Goal: Information Seeking & Learning: Learn about a topic

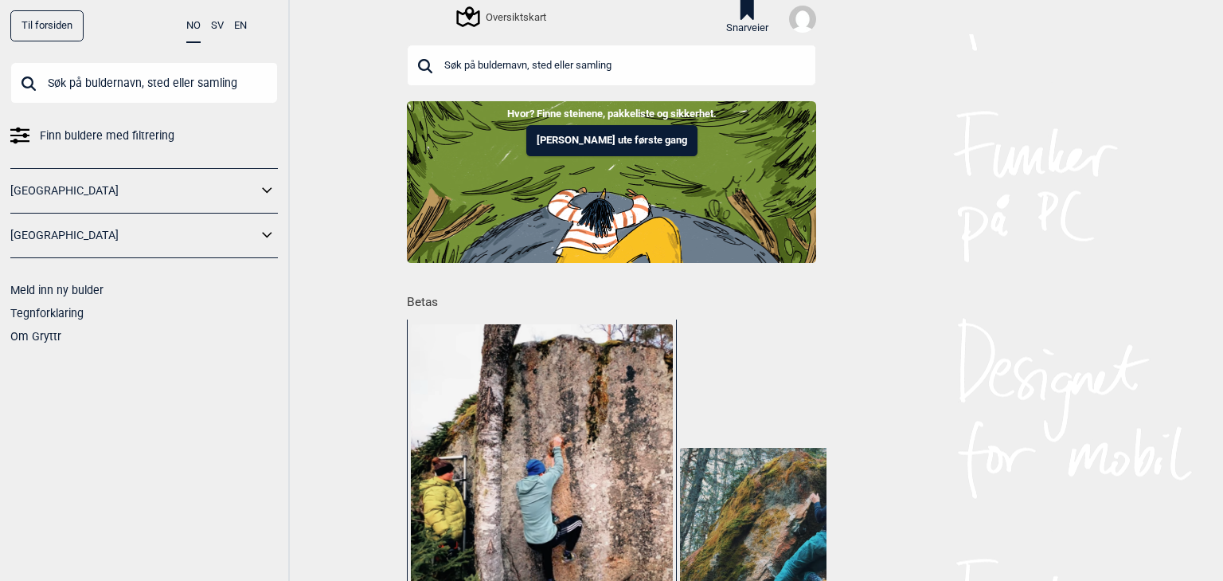
click at [561, 65] on input "text" at bounding box center [611, 65] width 409 height 41
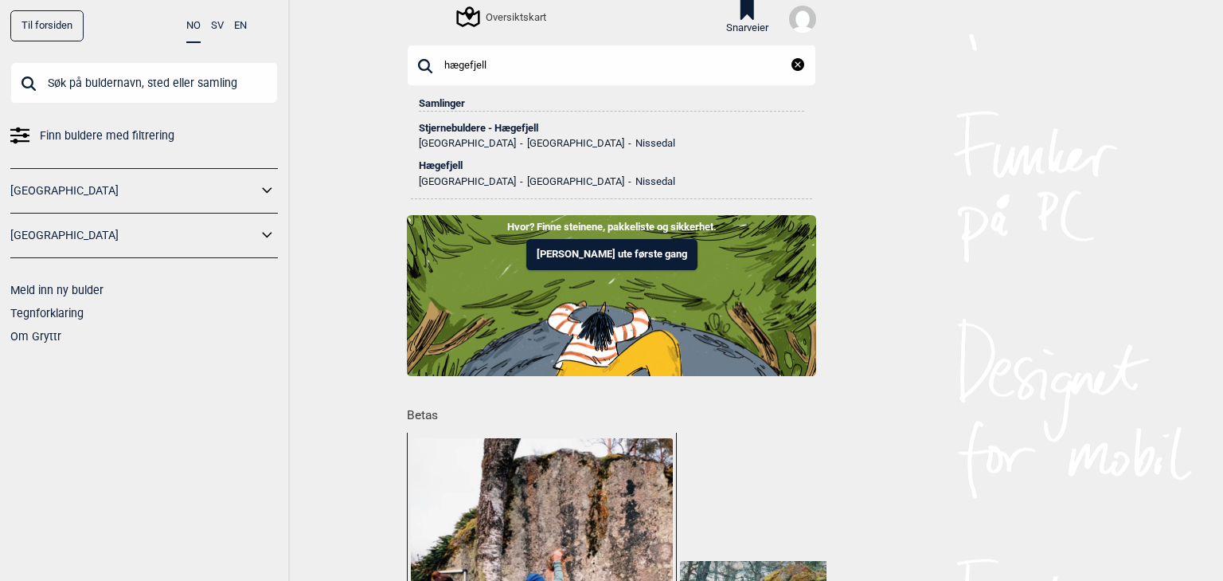
type input "hægefjell"
click at [502, 127] on div "Stjernebuldere - Hægefjell" at bounding box center [611, 128] width 385 height 11
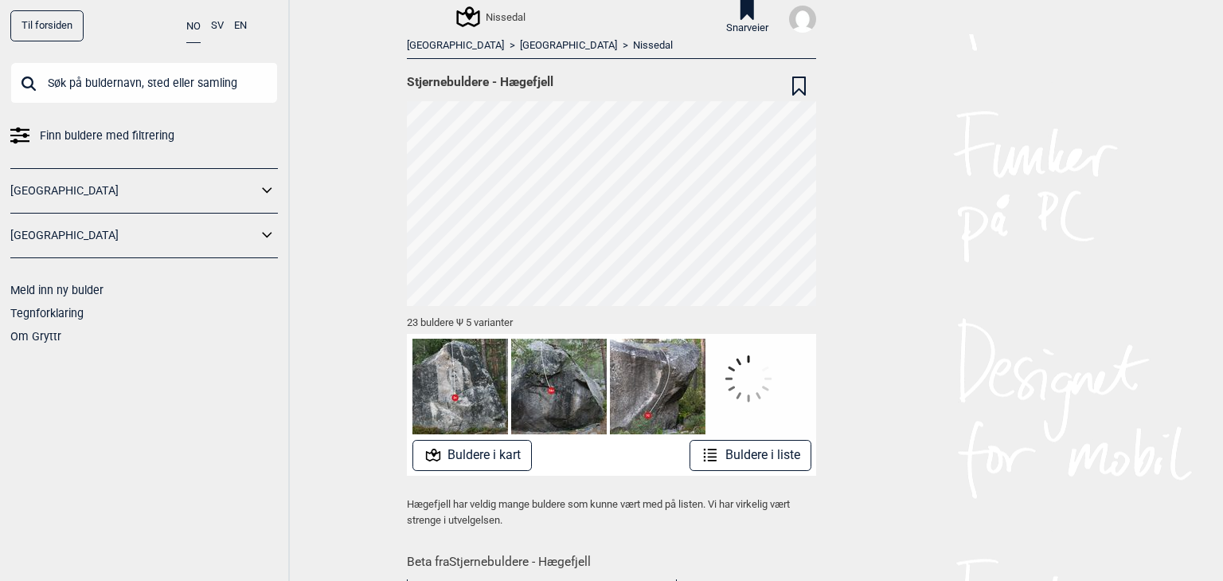
click at [710, 447] on icon at bounding box center [710, 454] width 19 height 19
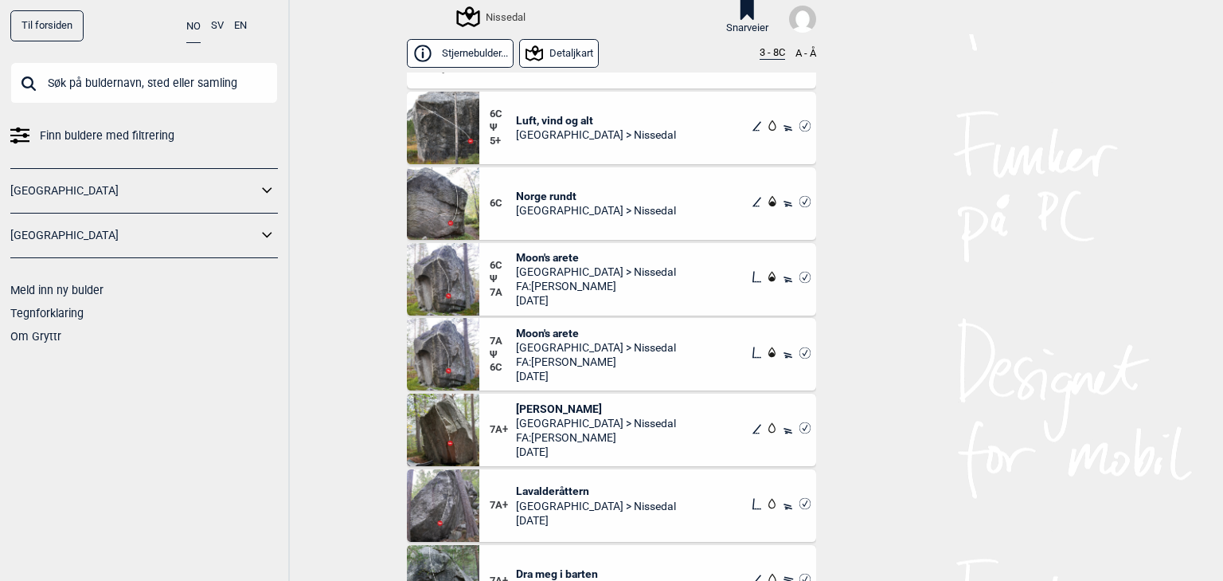
scroll to position [1211, 0]
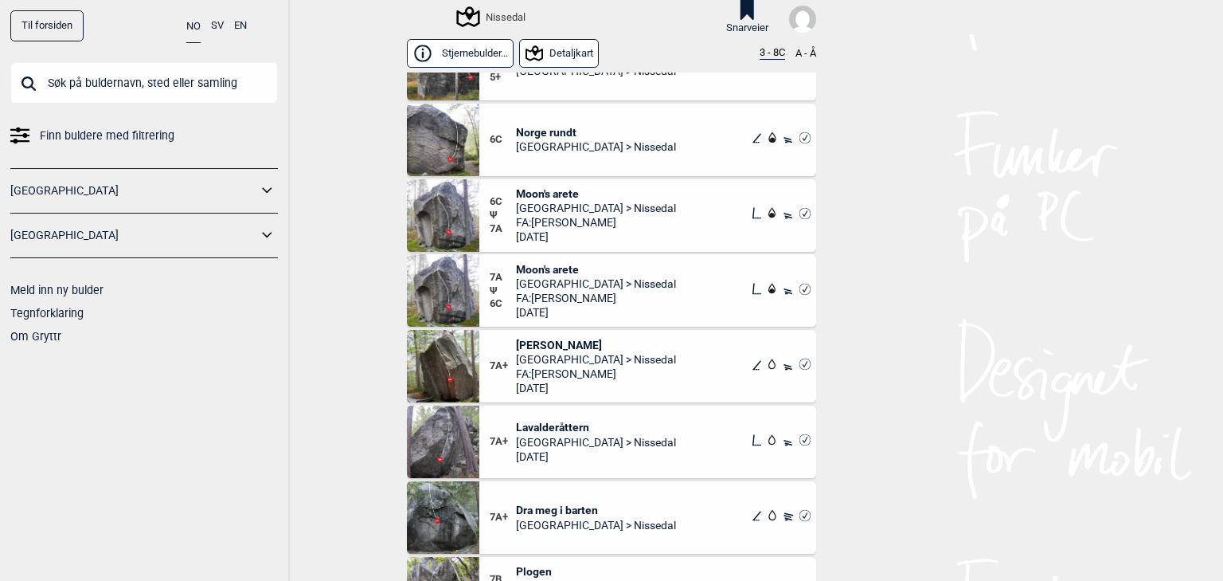
click at [585, 341] on span "[PERSON_NAME]" at bounding box center [596, 345] width 160 height 14
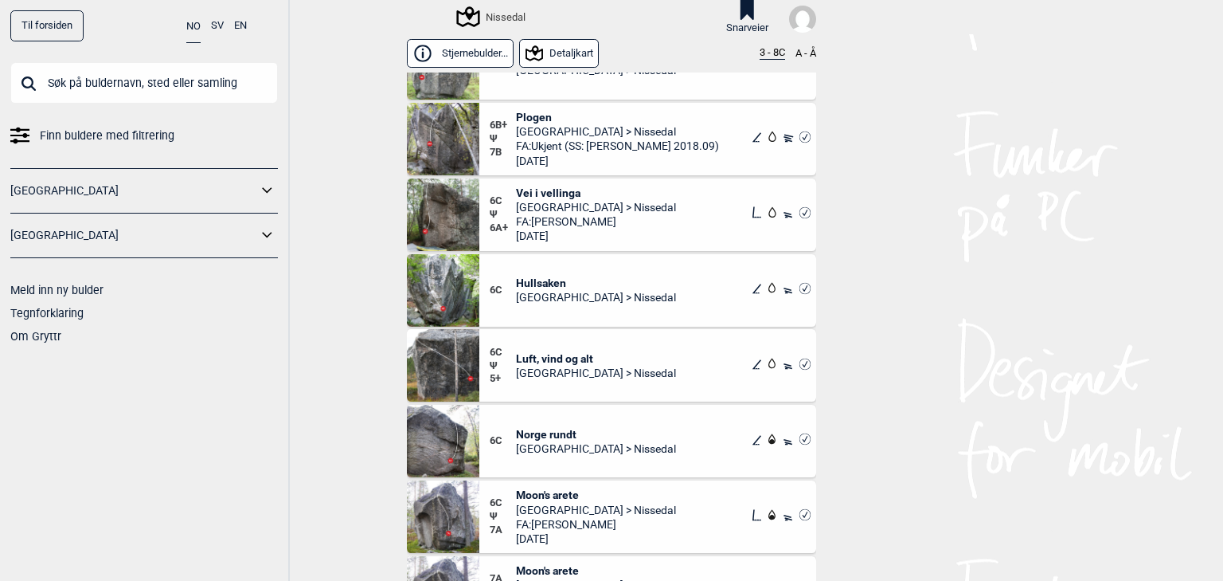
scroll to position [888, 0]
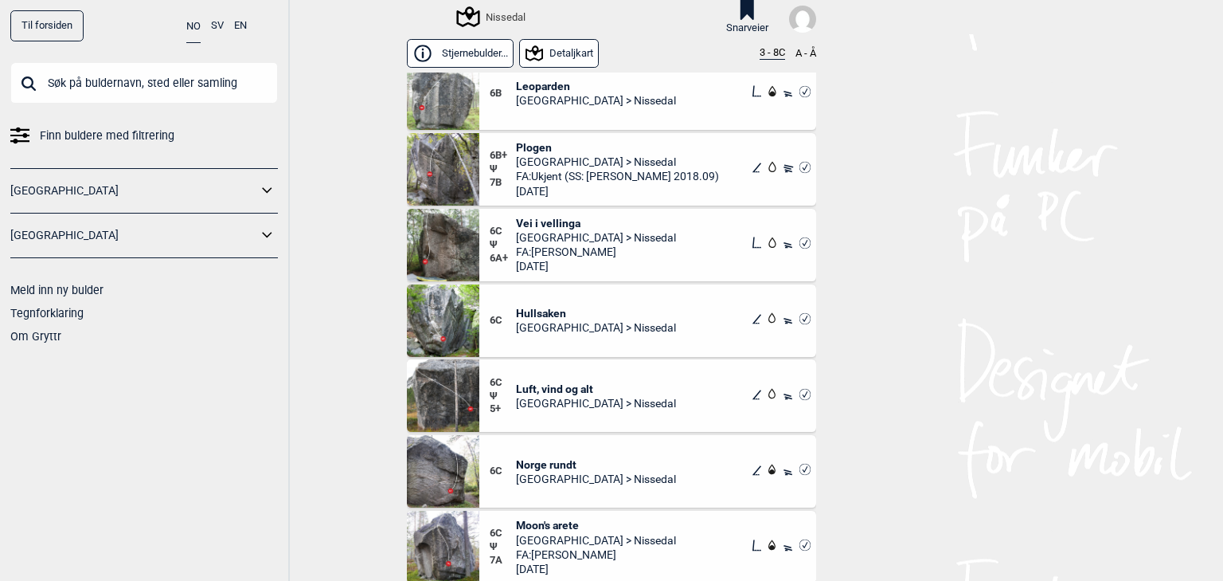
click at [837, 551] on div "Til forsiden NO SV EN Finn buldere med filtrering [GEOGRAPHIC_DATA] [GEOGRAPHIC…" at bounding box center [611, 290] width 1223 height 581
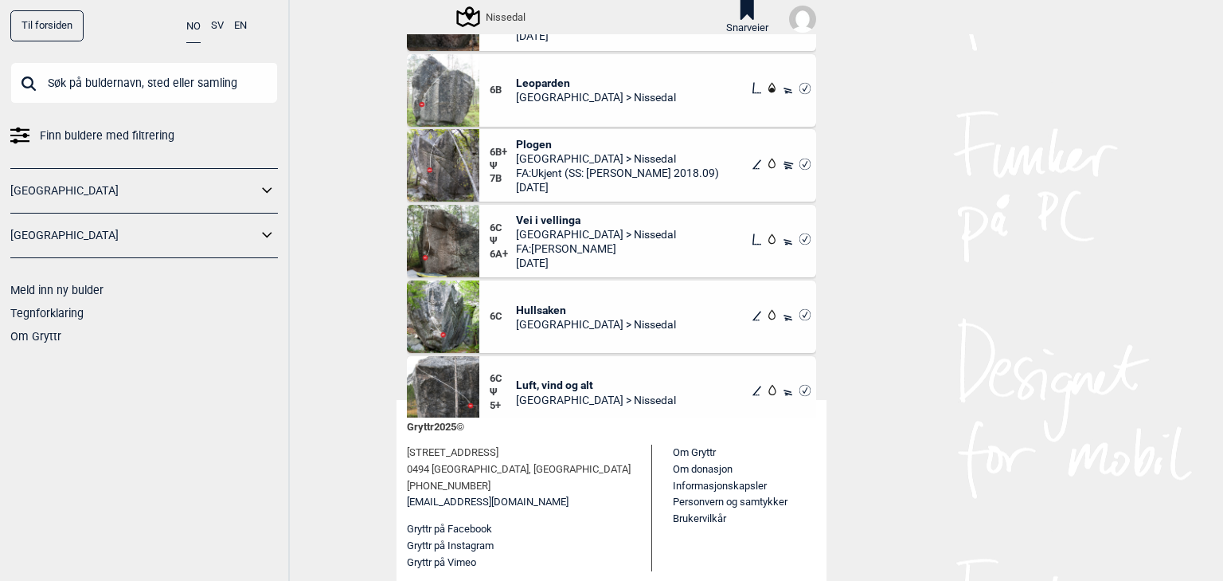
scroll to position [697, 0]
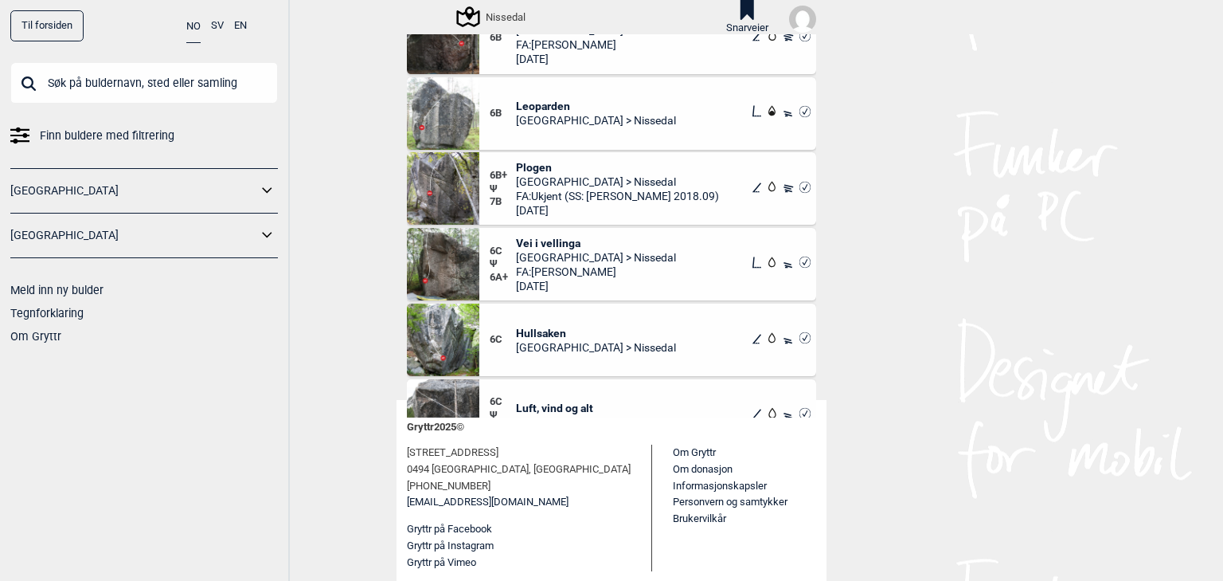
click at [522, 240] on span "Vei i vellinga" at bounding box center [596, 243] width 160 height 14
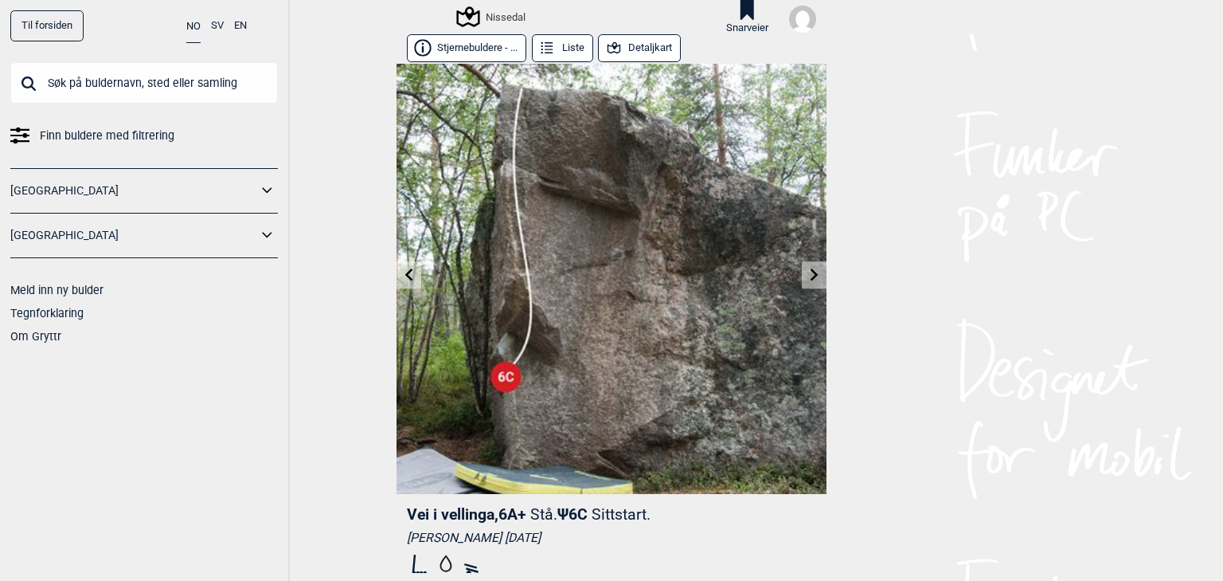
click at [640, 45] on button "Detaljkart" at bounding box center [639, 48] width 83 height 28
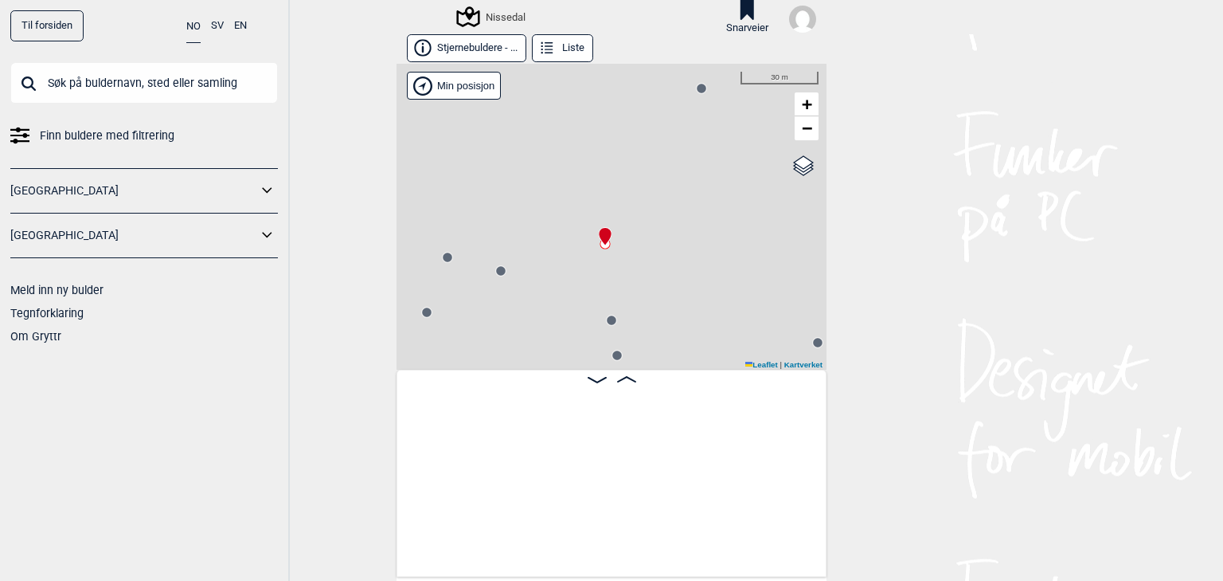
scroll to position [0, 672]
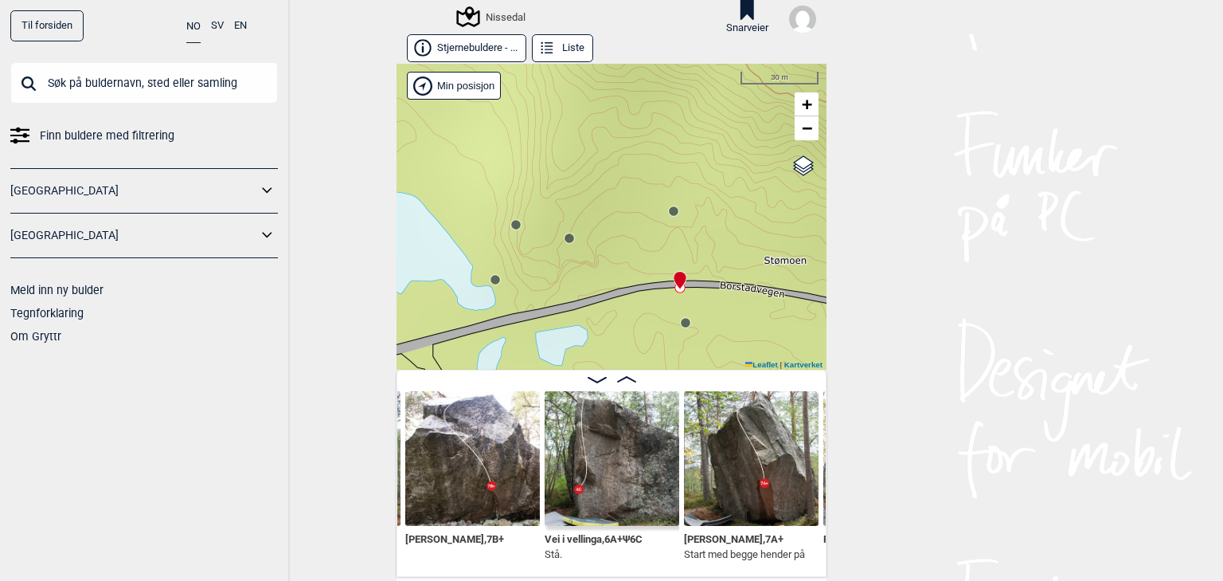
drag, startPoint x: 630, startPoint y: 281, endPoint x: 698, endPoint y: 249, distance: 74.8
click at [698, 249] on div "Nissedal Min posisjon 30 m + − Kartverket OpenStreetMap Google satellite Leafle…" at bounding box center [612, 217] width 430 height 306
click at [491, 280] on circle at bounding box center [496, 280] width 10 height 10
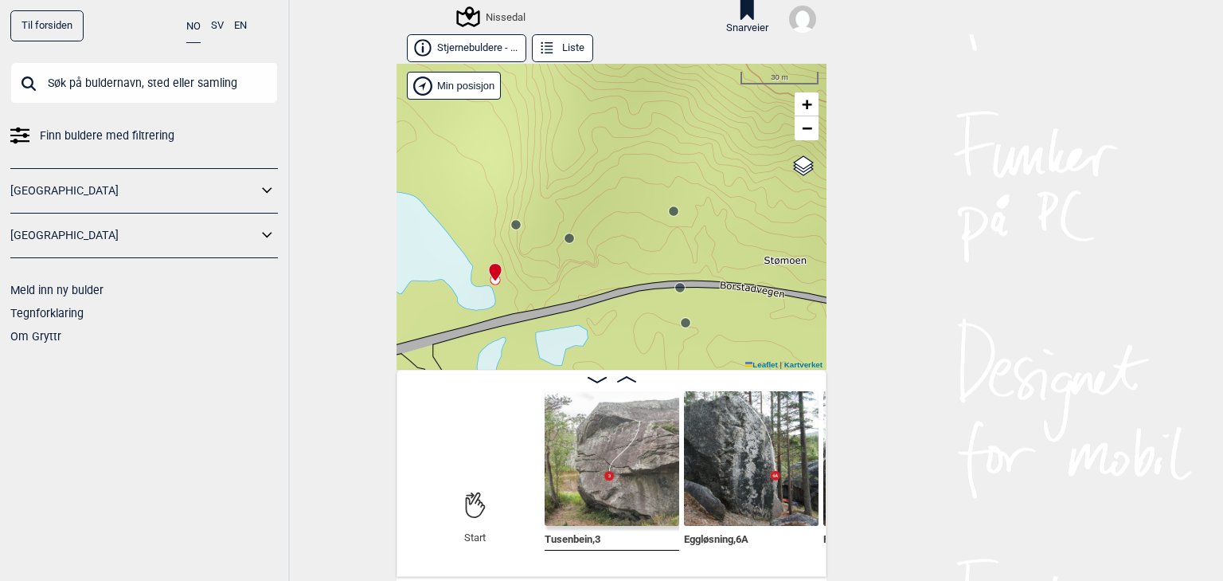
scroll to position [64, 0]
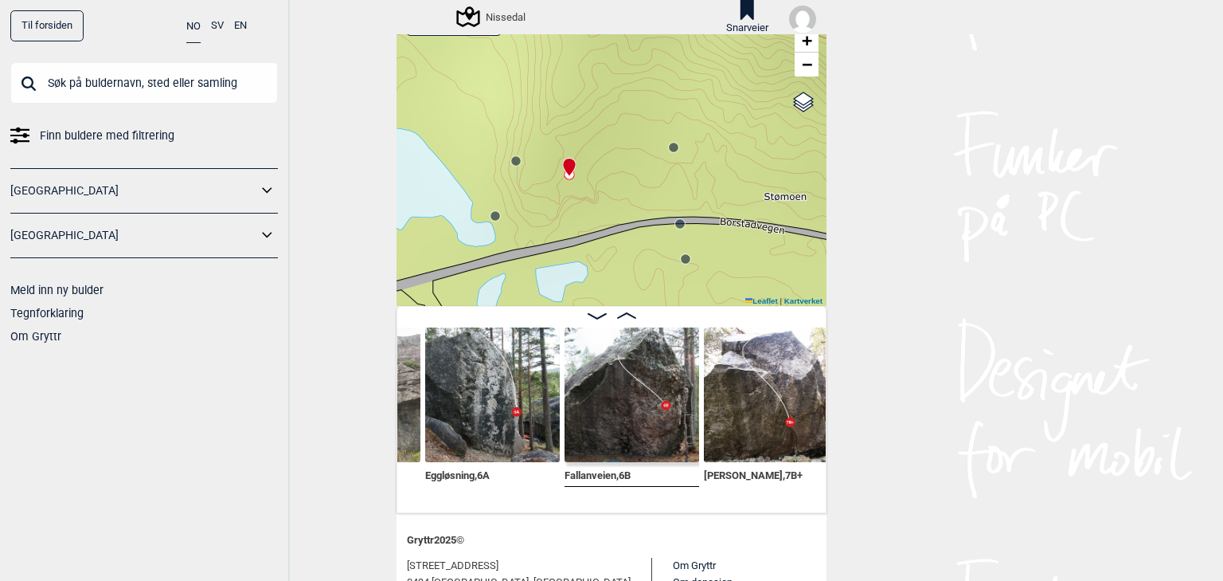
scroll to position [0, 441]
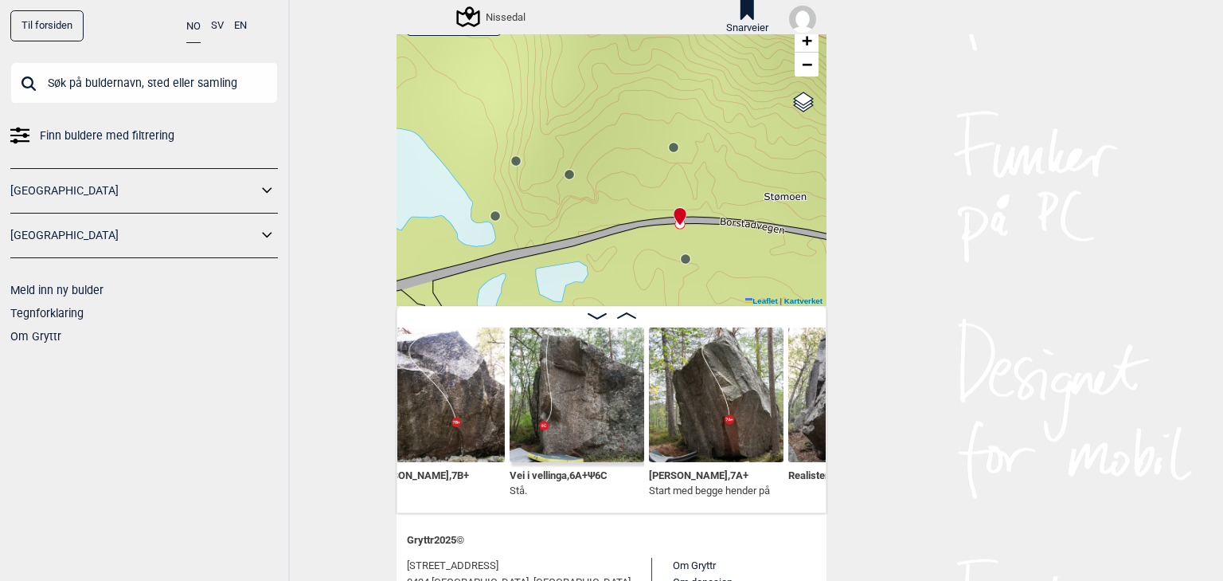
scroll to position [0, 729]
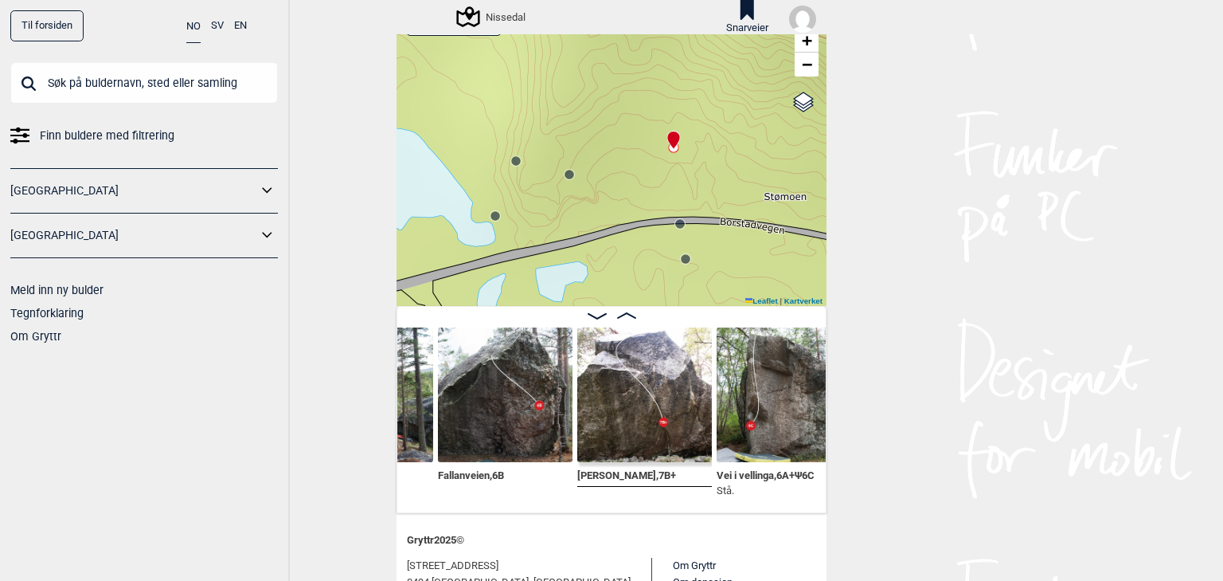
scroll to position [0, 499]
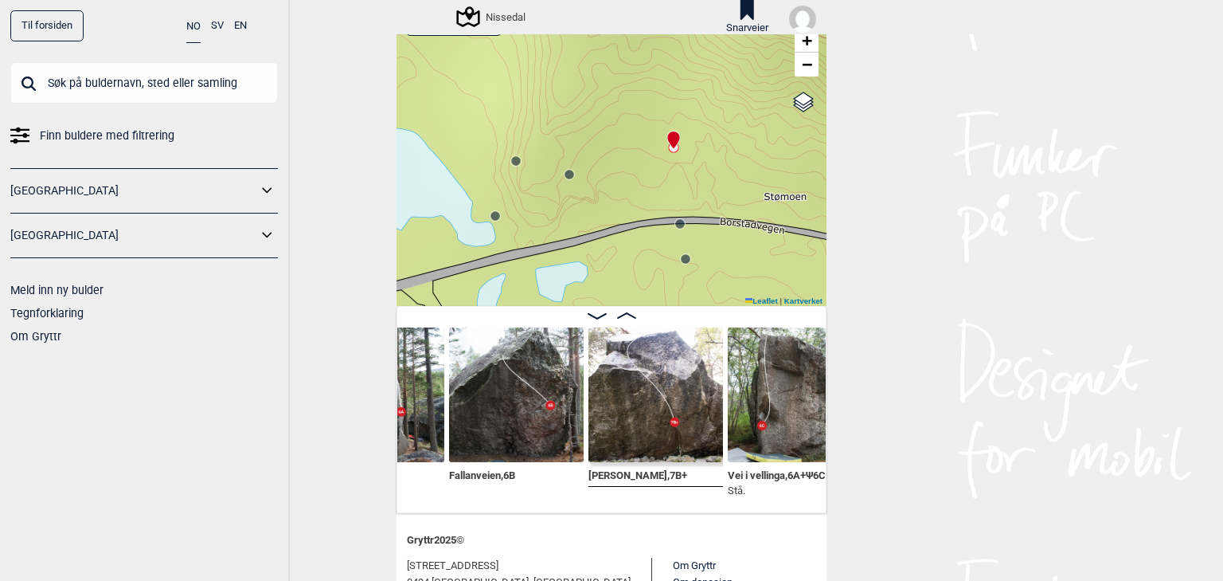
click at [498, 430] on img at bounding box center [516, 394] width 135 height 135
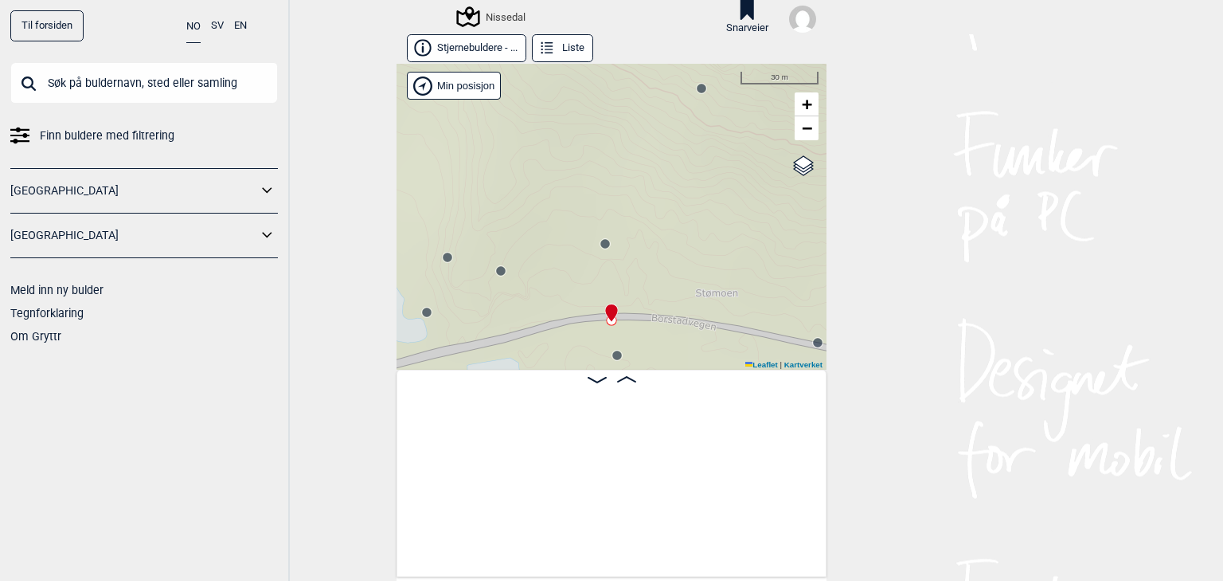
scroll to position [0, 672]
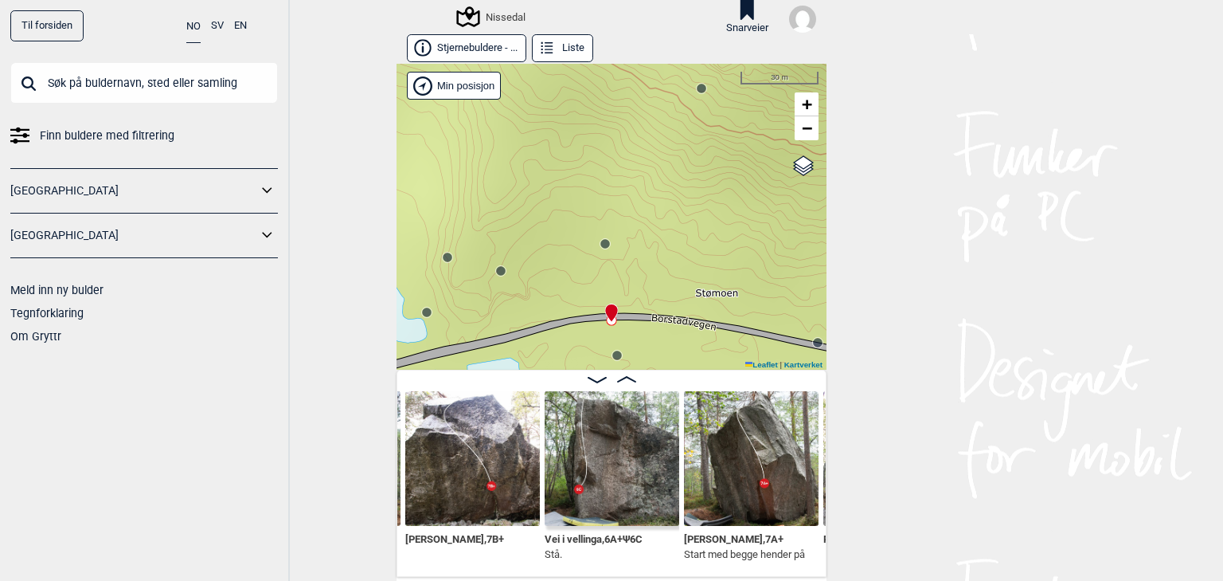
click at [425, 312] on circle at bounding box center [427, 312] width 10 height 10
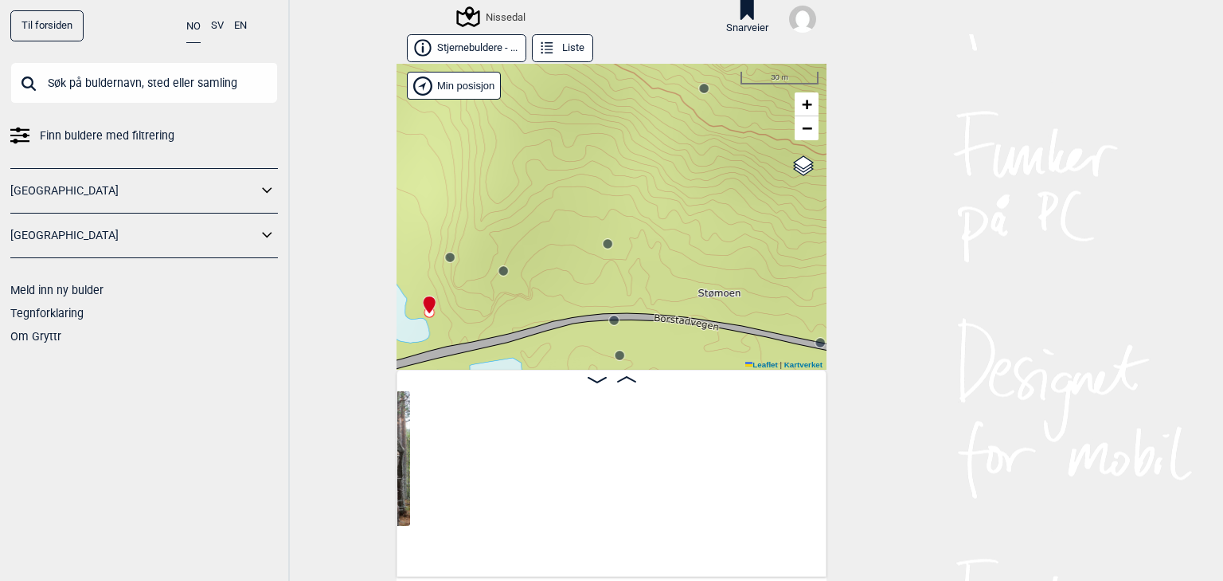
scroll to position [0, 124]
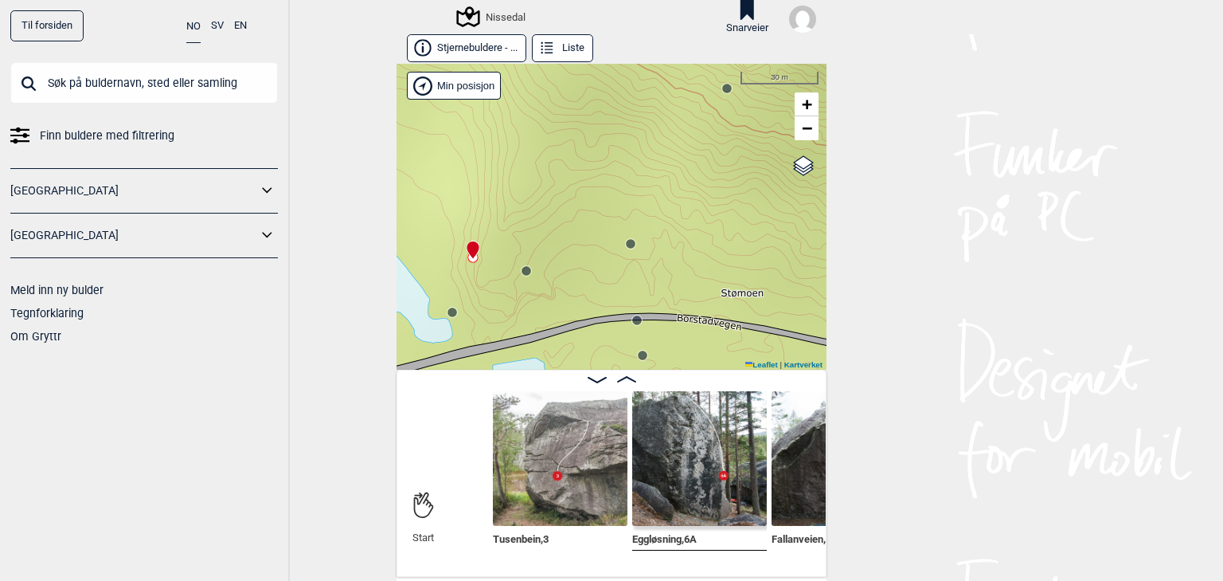
scroll to position [0, 113]
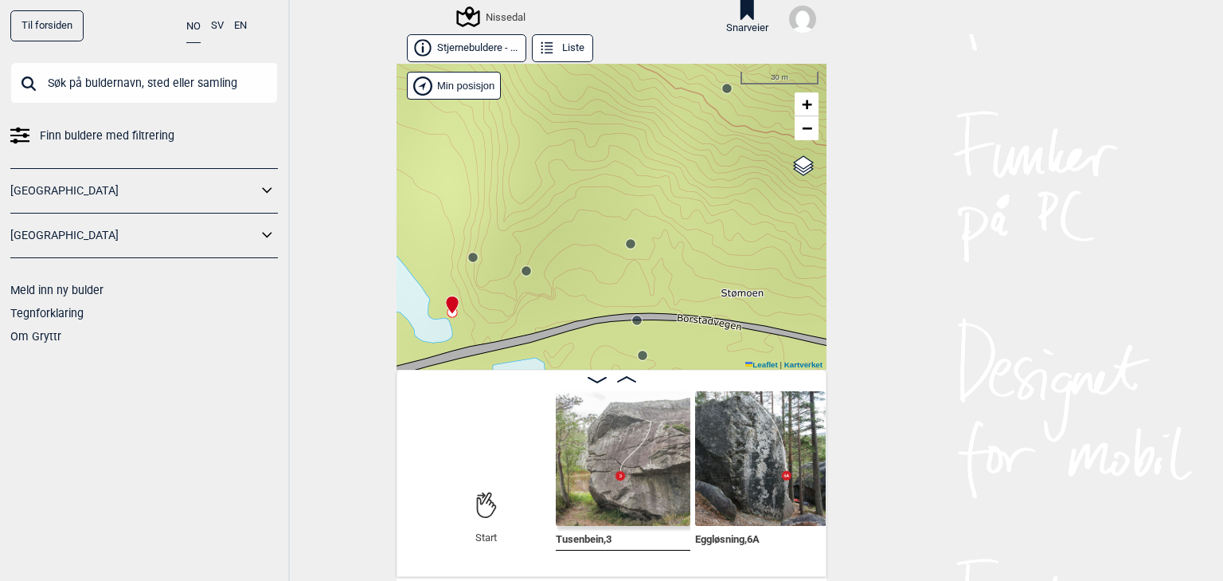
click at [616, 451] on img at bounding box center [623, 458] width 135 height 135
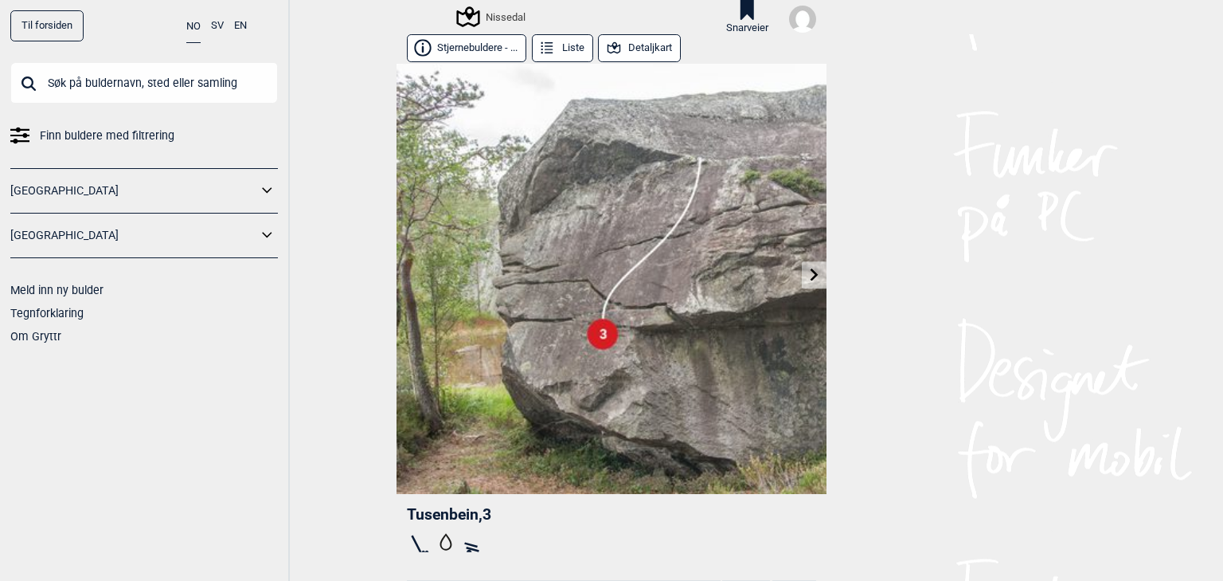
click at [808, 280] on icon at bounding box center [814, 274] width 13 height 13
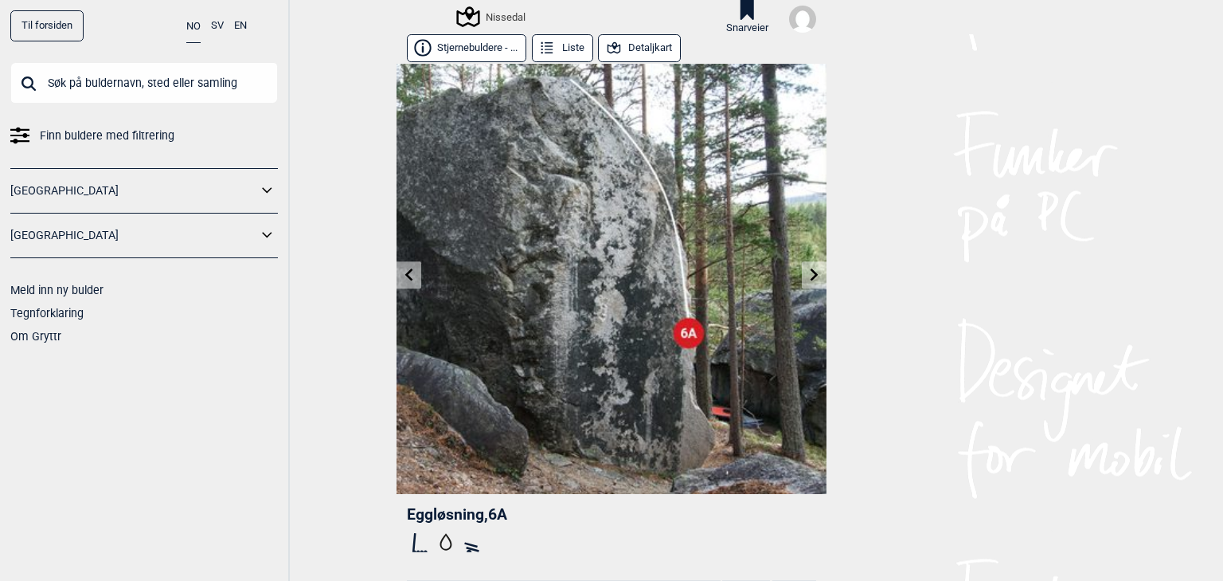
click at [816, 280] on link at bounding box center [814, 275] width 25 height 26
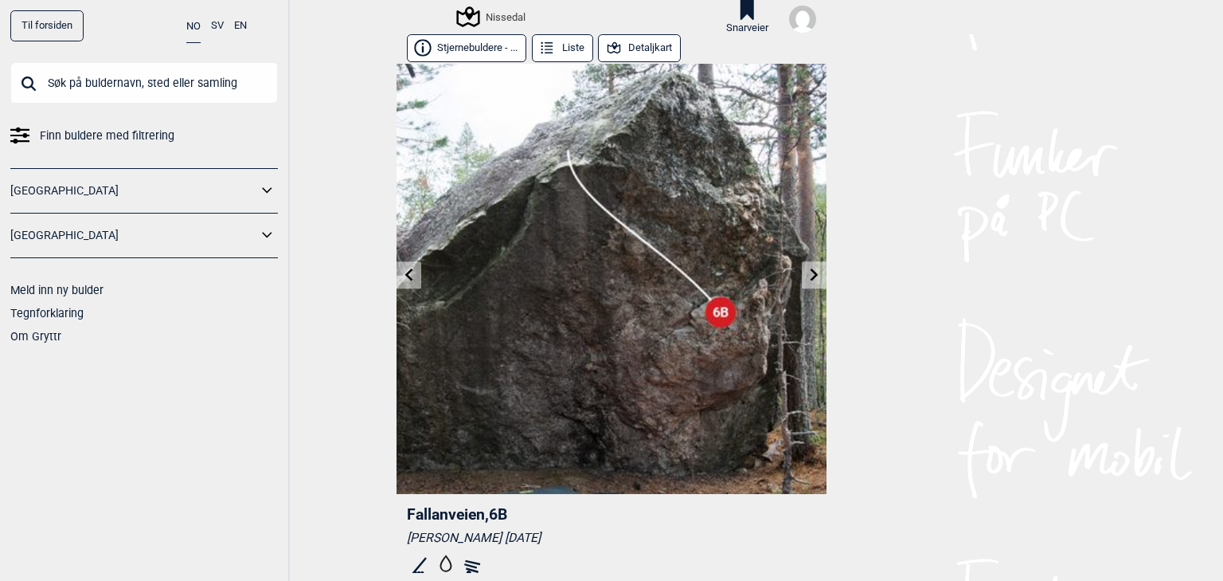
click at [804, 280] on link at bounding box center [814, 275] width 25 height 26
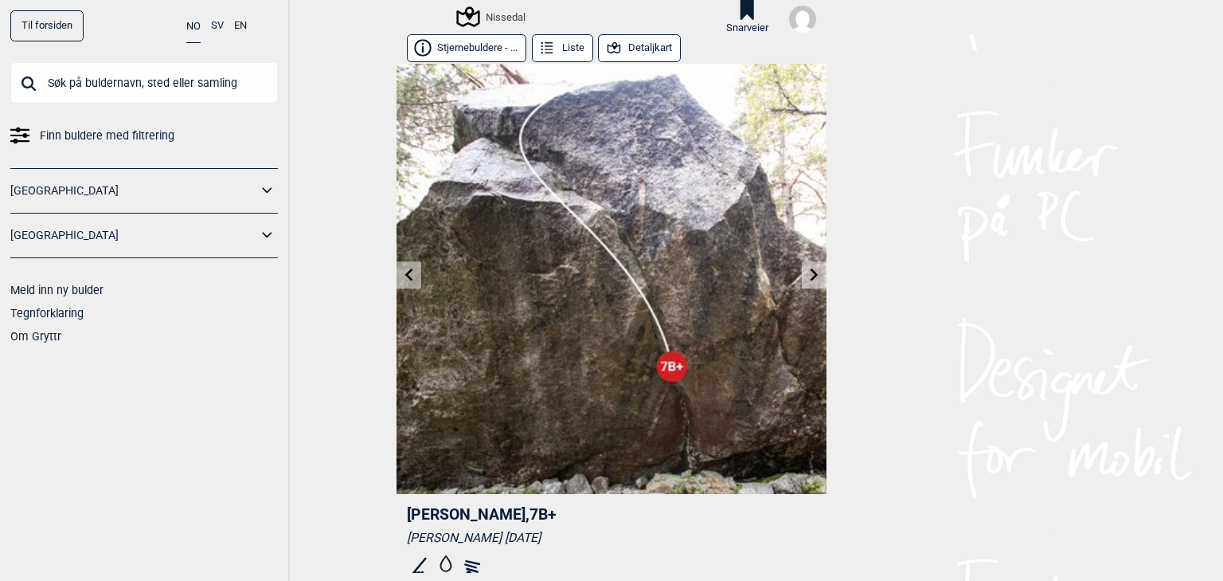
click at [405, 280] on link at bounding box center [409, 275] width 25 height 26
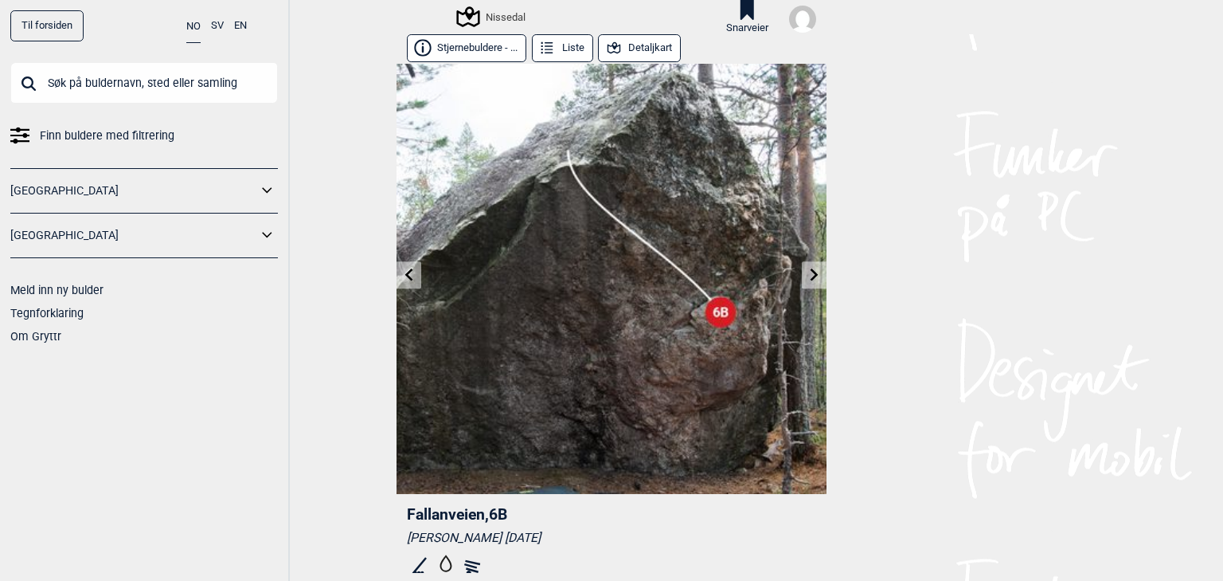
click at [405, 280] on link at bounding box center [409, 275] width 25 height 26
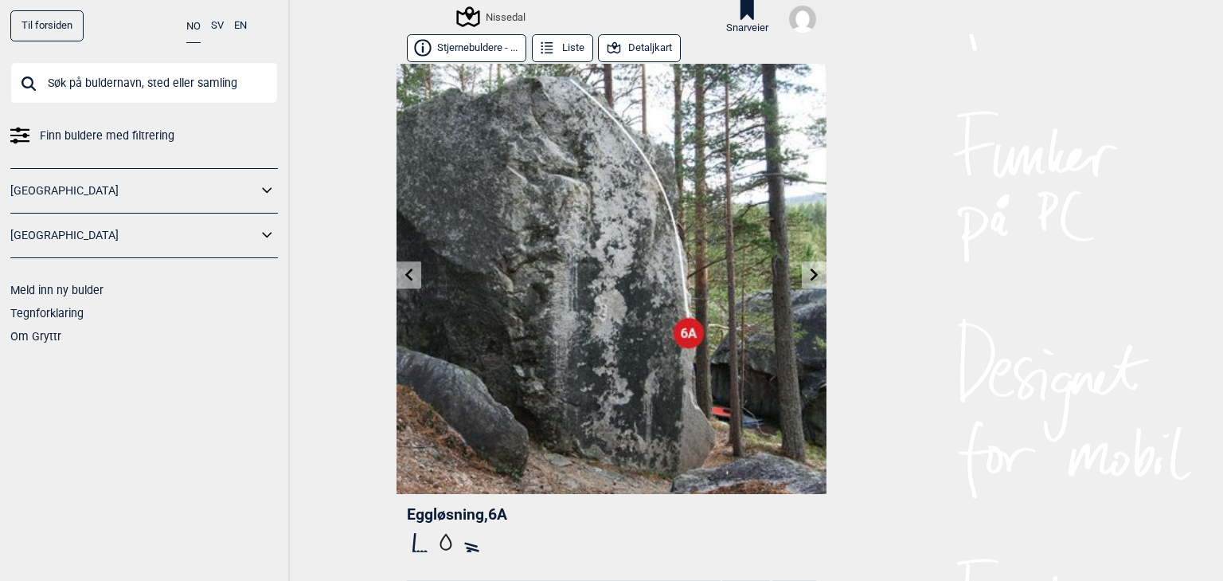
click at [405, 272] on icon at bounding box center [409, 274] width 8 height 13
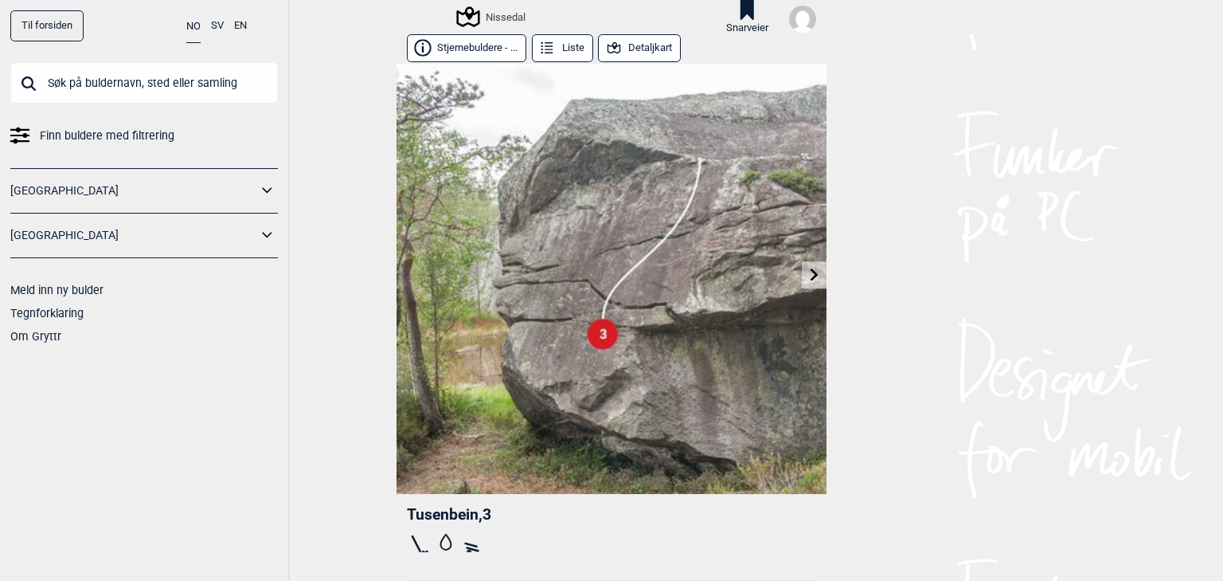
click at [819, 274] on link at bounding box center [814, 275] width 25 height 26
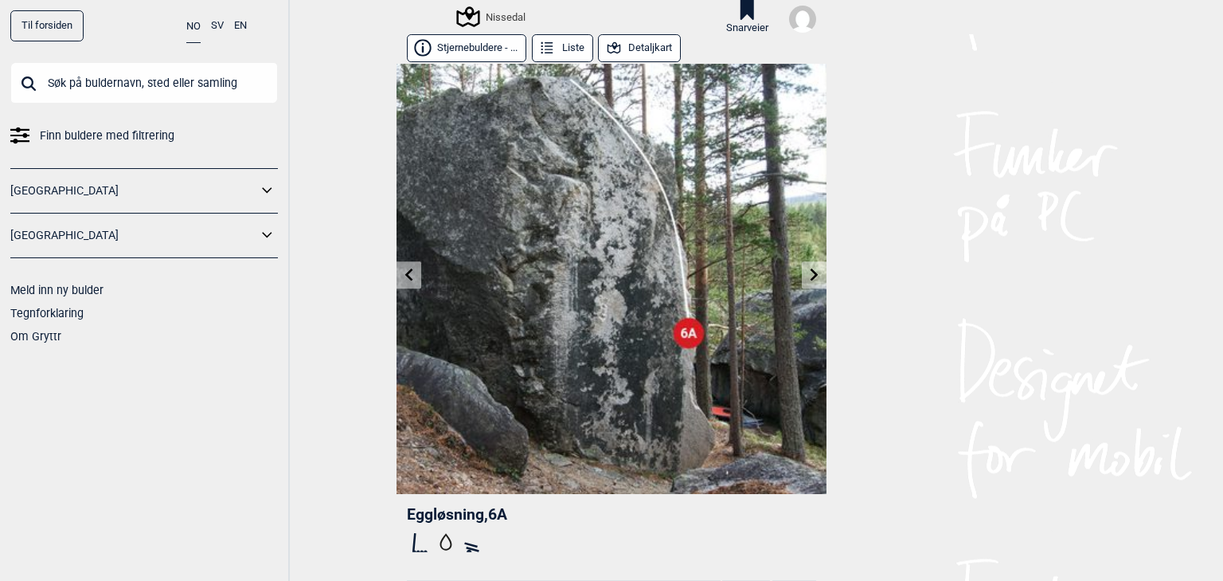
click at [397, 275] on link at bounding box center [409, 275] width 25 height 26
